Goal: Transaction & Acquisition: Purchase product/service

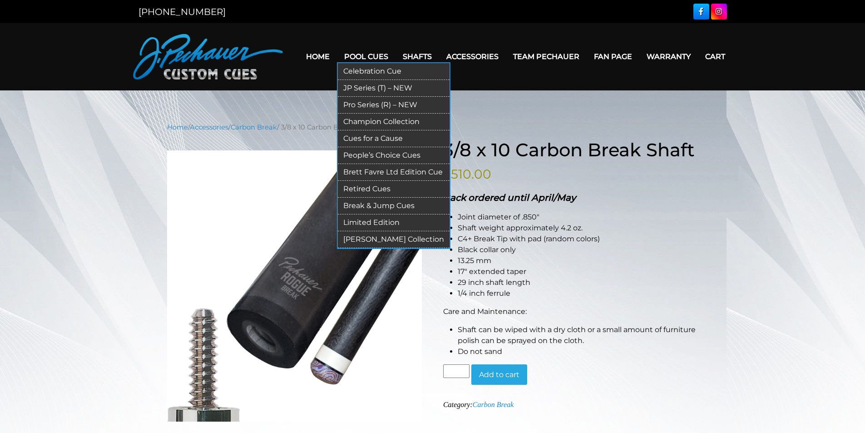
click at [381, 204] on link "Break & Jump Cues" at bounding box center [394, 206] width 112 height 17
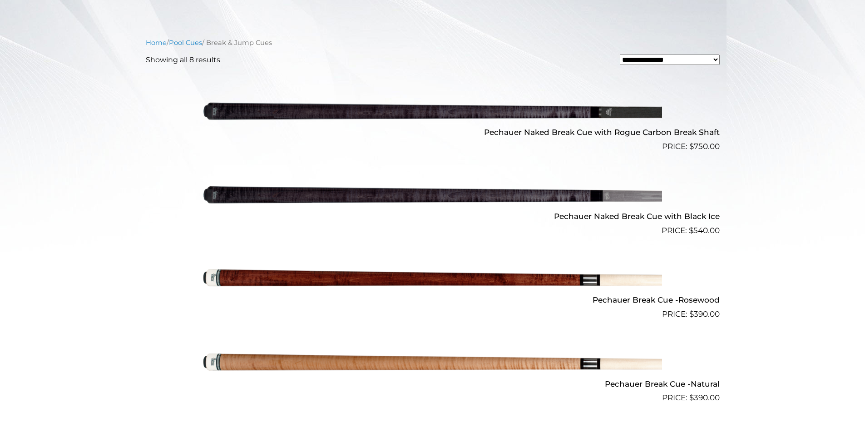
scroll to position [272, 0]
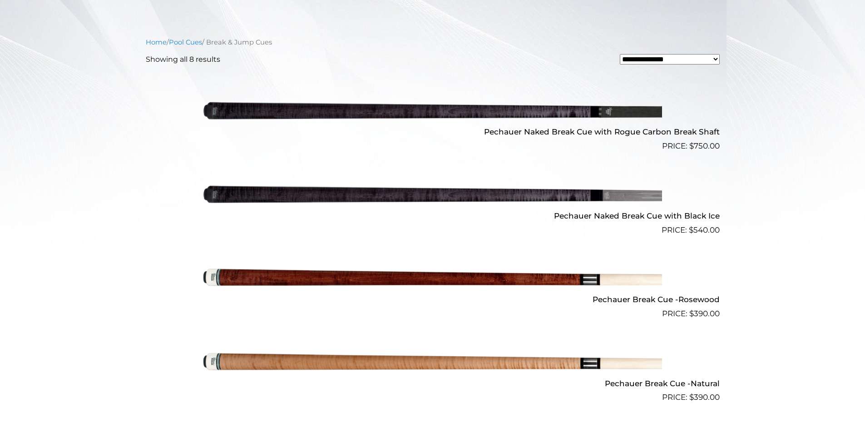
click at [395, 125] on img at bounding box center [432, 110] width 459 height 76
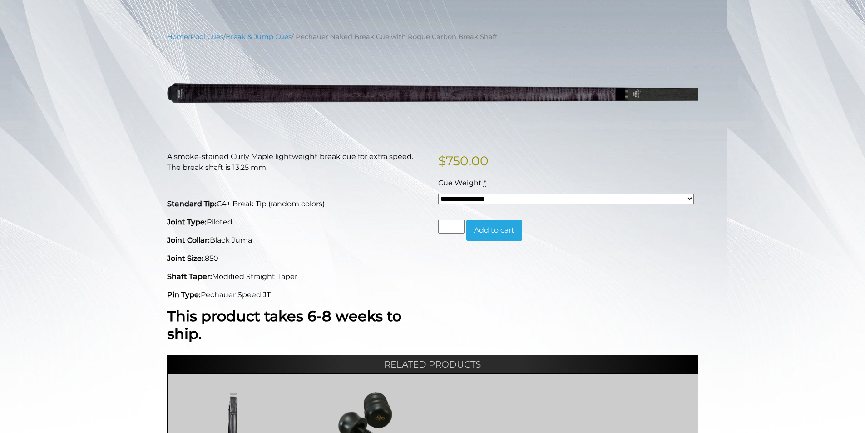
scroll to position [91, 0]
click at [459, 204] on div "**********" at bounding box center [566, 193] width 260 height 33
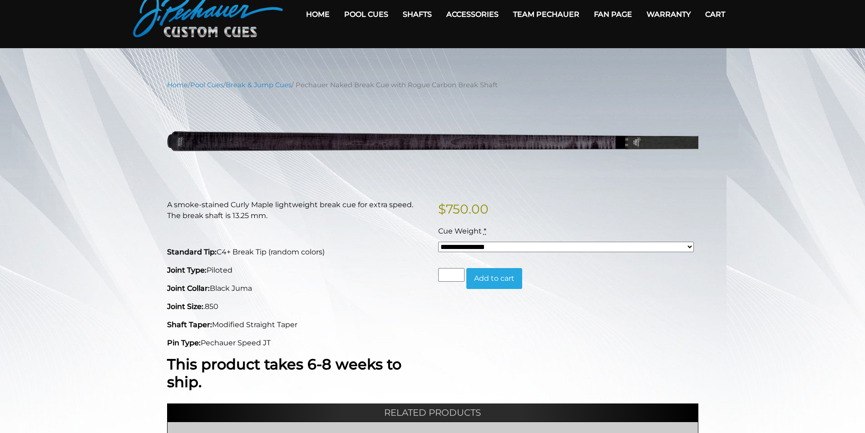
scroll to position [0, 0]
